Goal: Register for event/course

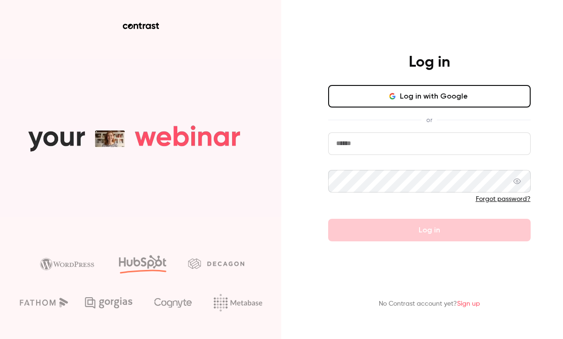
click at [444, 87] on button "Log in with Google" at bounding box center [429, 96] width 203 height 23
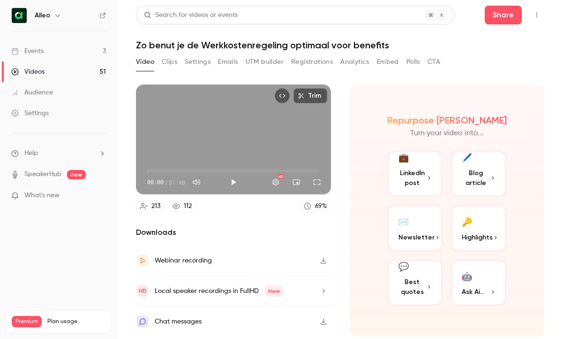
click at [45, 47] on link "Events 3" at bounding box center [58, 51] width 117 height 21
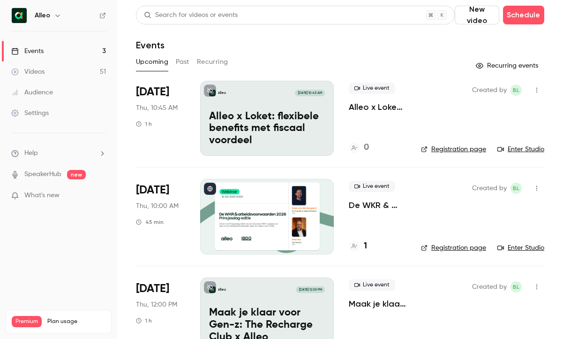
click at [360, 208] on p "De WKR & arbeidsvoorwaarden 2026 - [DATE] editie" at bounding box center [377, 204] width 57 height 11
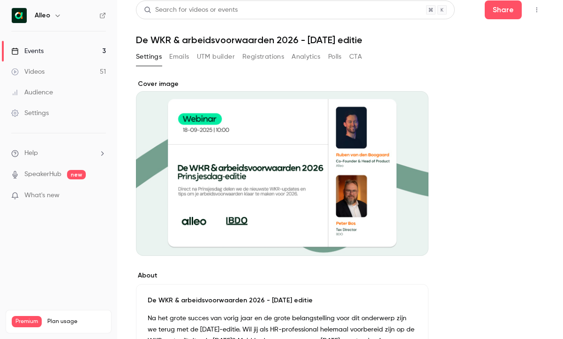
scroll to position [1, 0]
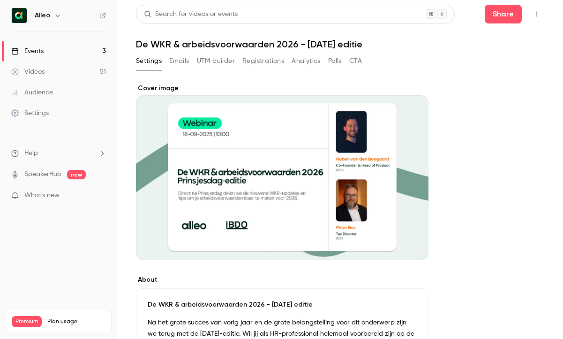
click at [259, 60] on button "Registrations" at bounding box center [263, 60] width 42 height 15
